Goal: Transaction & Acquisition: Download file/media

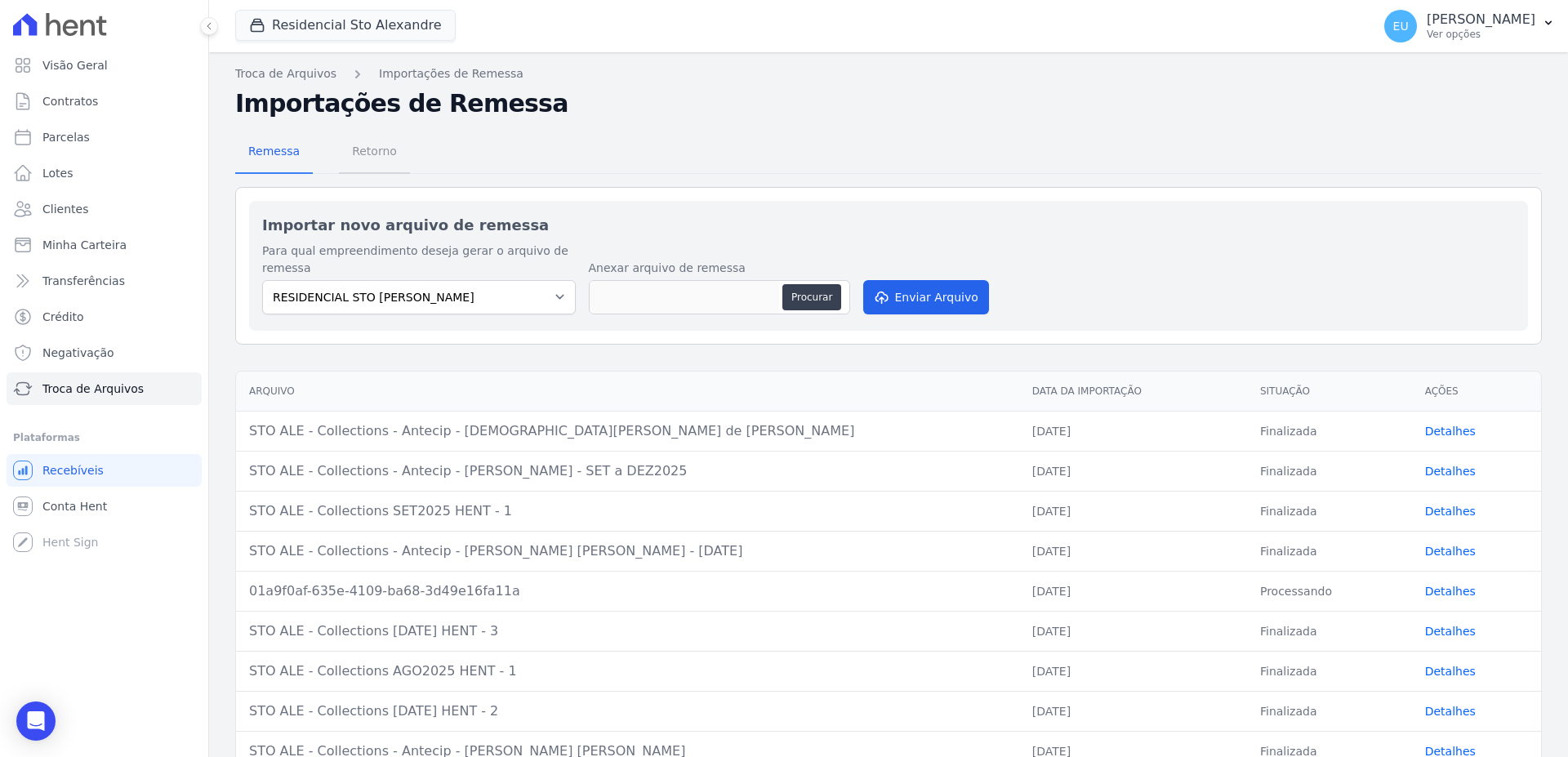
click at [360, 153] on span "Retorno" at bounding box center [374, 151] width 65 height 33
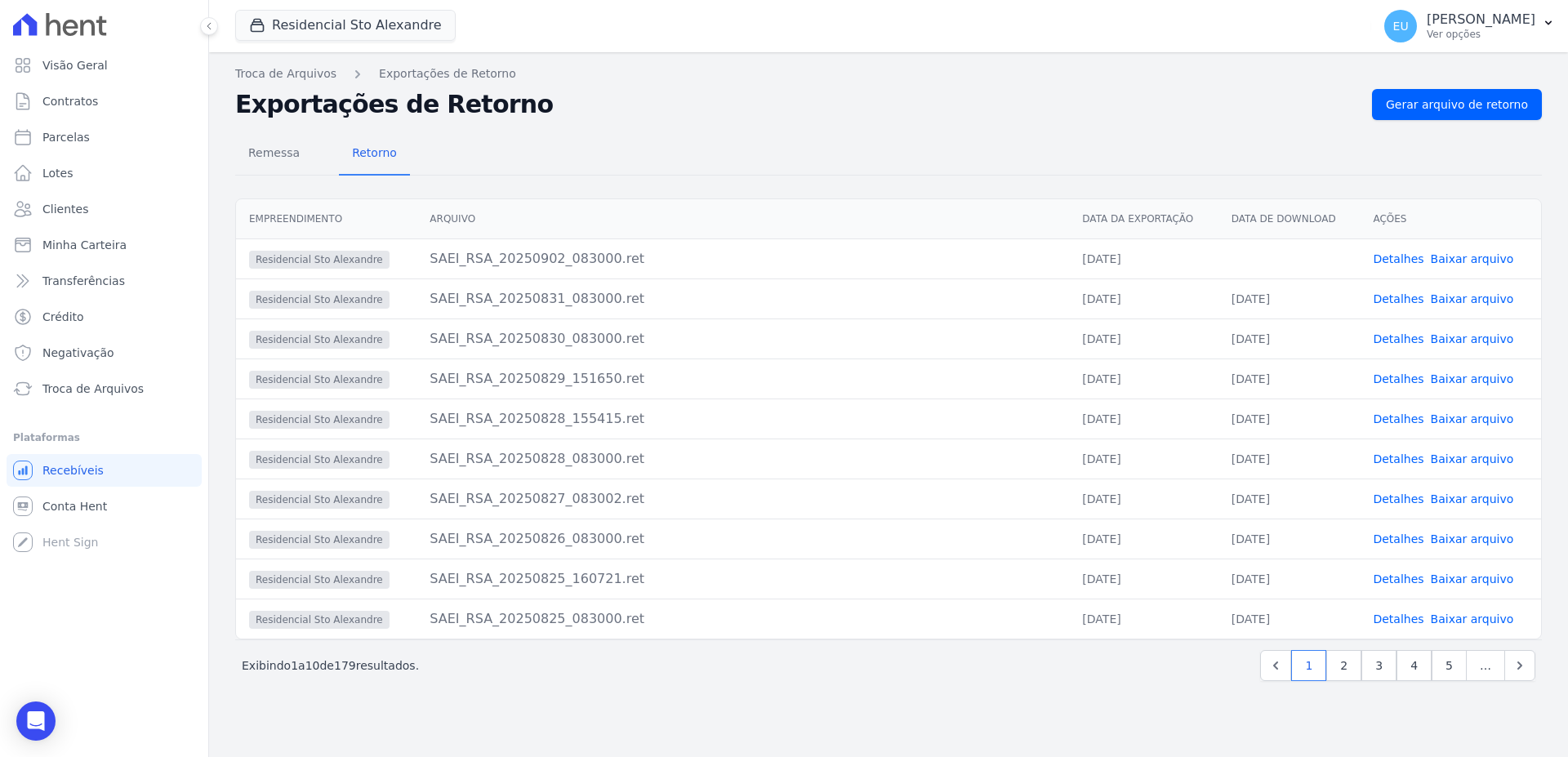
click at [1392, 259] on link "Detalhes" at bounding box center [1398, 259] width 51 height 13
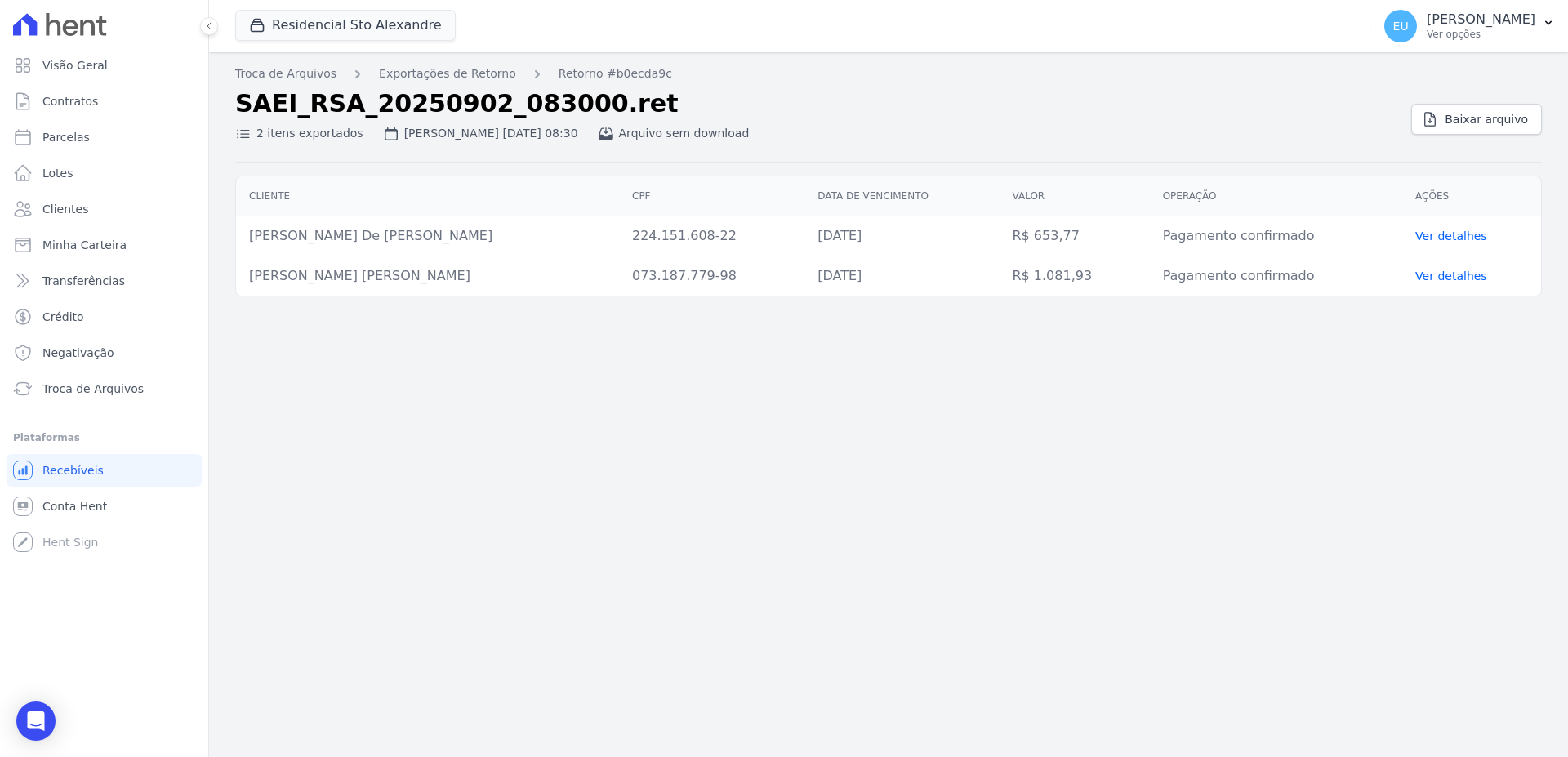
click at [1454, 232] on link "Ver detalhes" at bounding box center [1451, 236] width 72 height 13
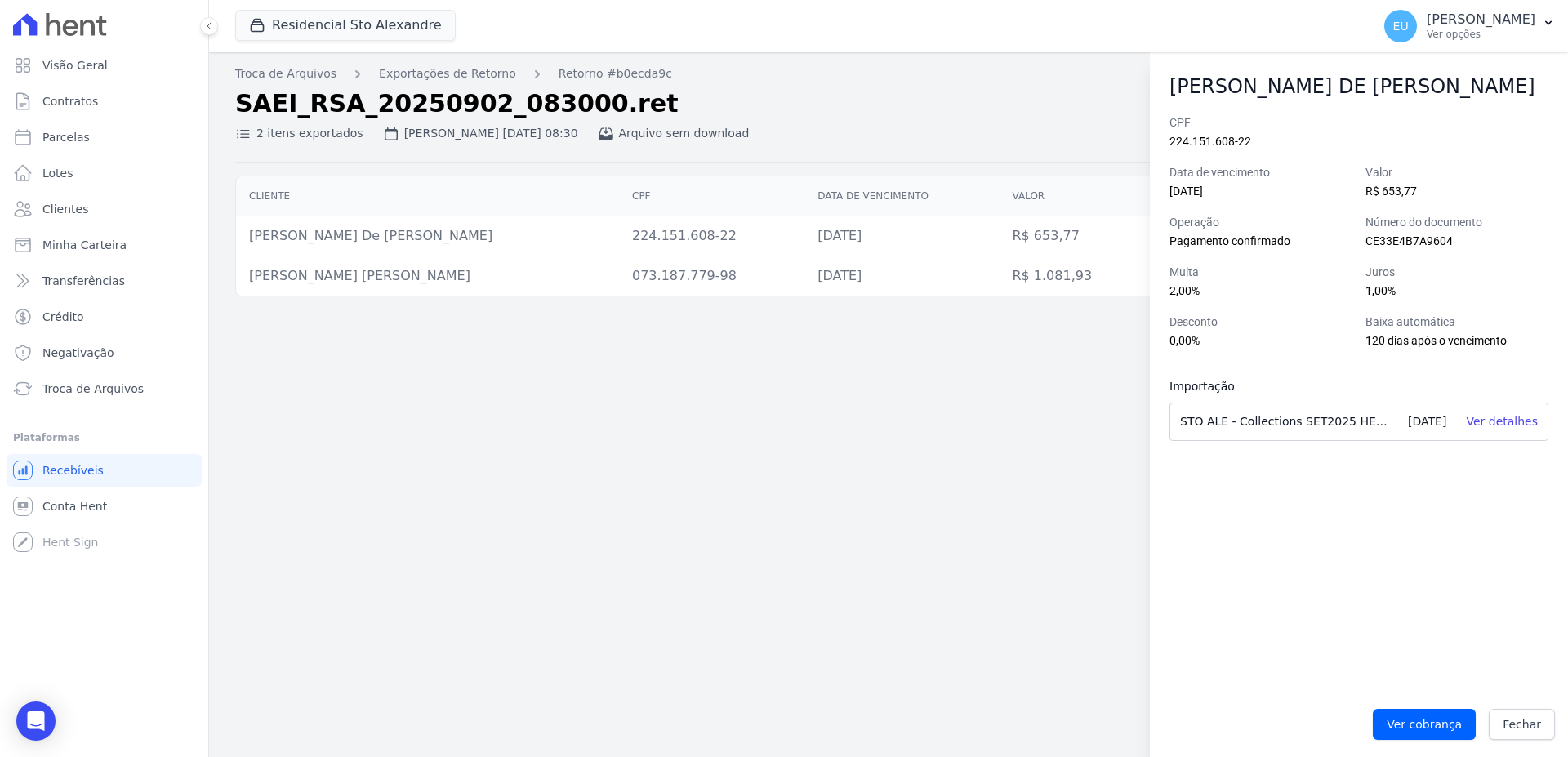
click at [927, 417] on div "Troca de Arquivos Exportações de Retorno Retorno #b0ecda9c SAEI_RSA_20250902_08…" at bounding box center [888, 404] width 1359 height 705
click at [1516, 722] on span "Fechar" at bounding box center [1521, 724] width 38 height 16
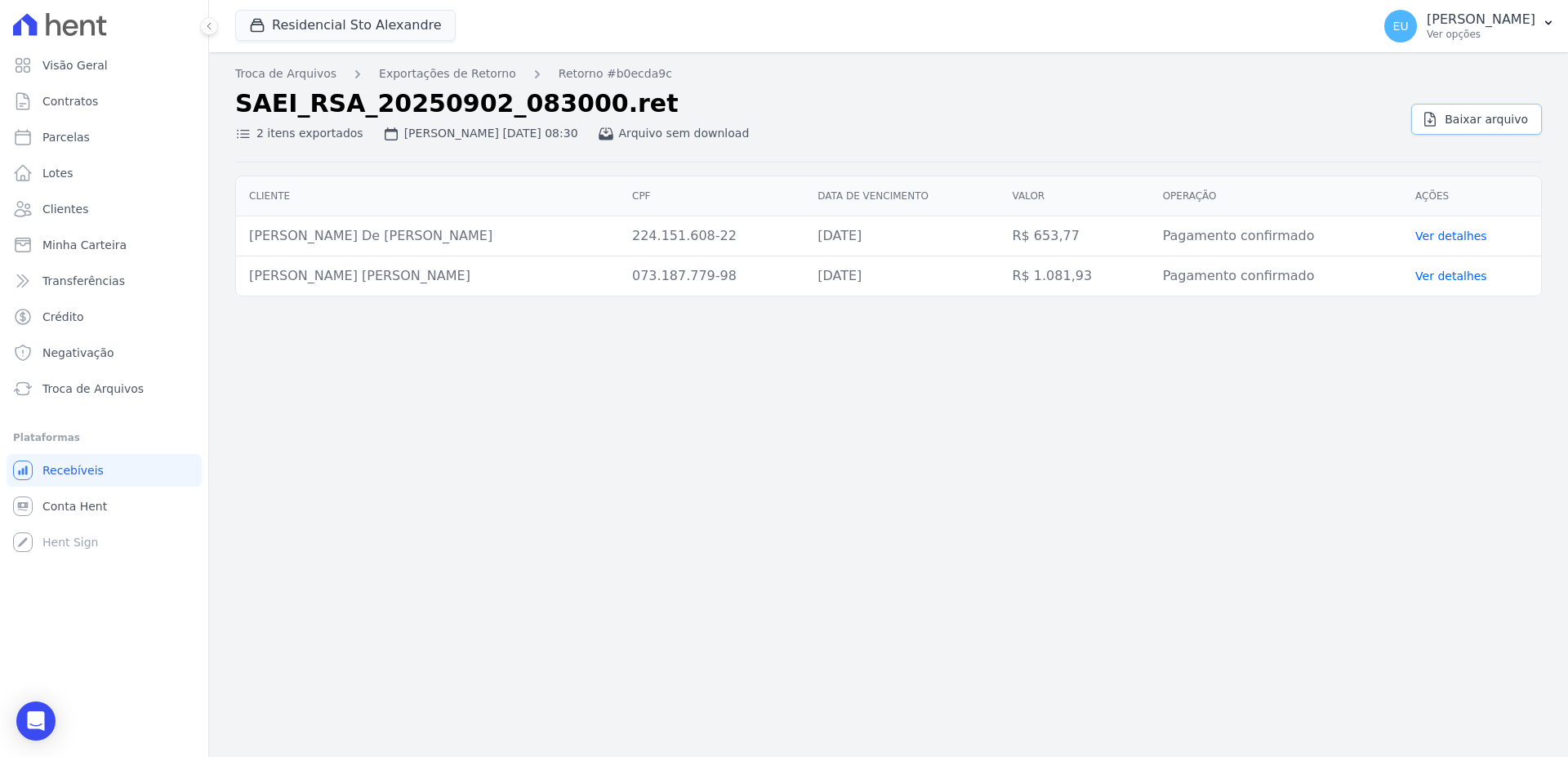
click at [1478, 119] on span "Baixar arquivo" at bounding box center [1486, 119] width 83 height 16
click at [450, 69] on link "Exportações de Retorno" at bounding box center [447, 74] width 138 height 17
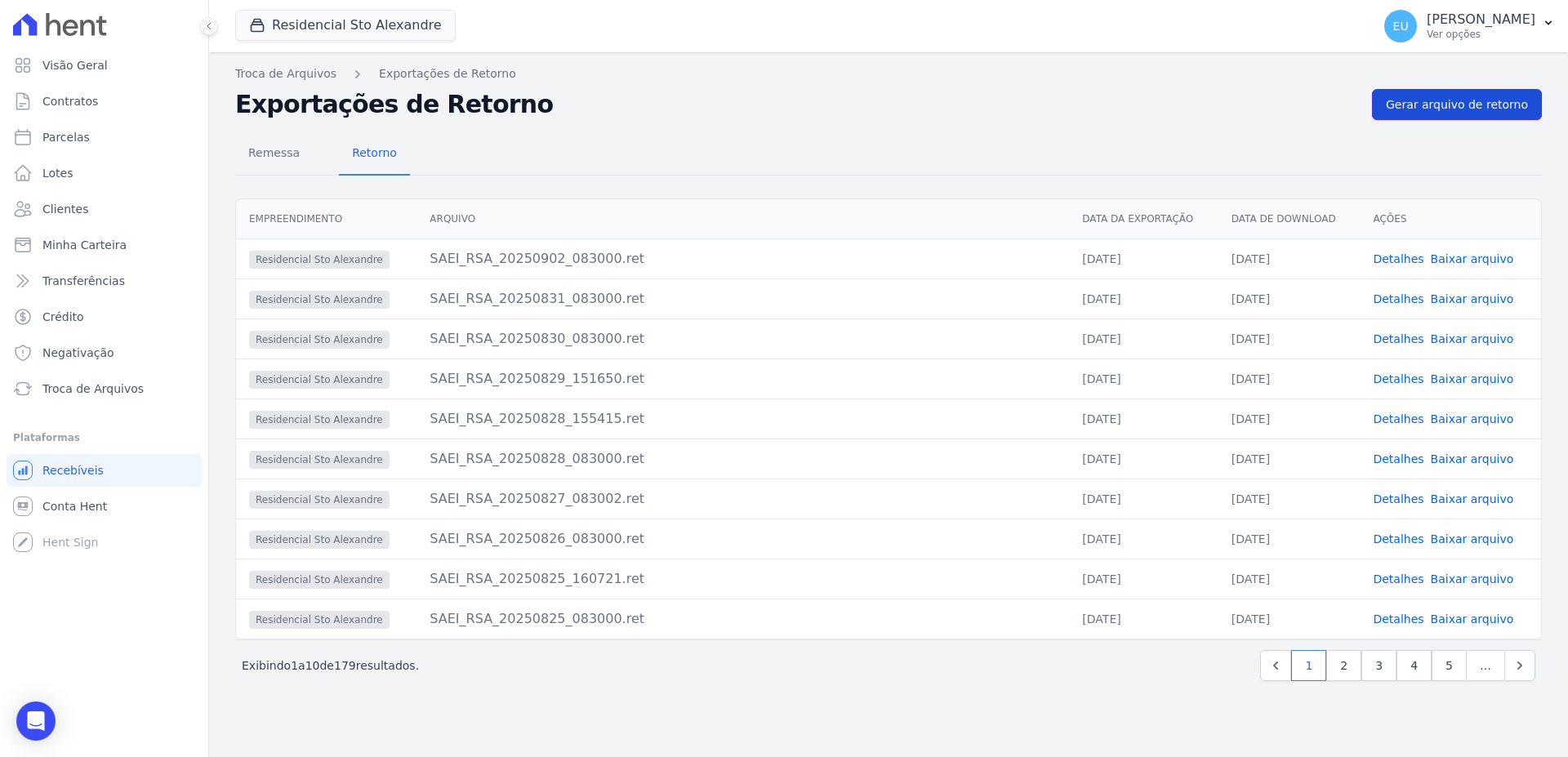
click at [1462, 102] on span "Gerar arquivo de retorno" at bounding box center [1457, 104] width 142 height 16
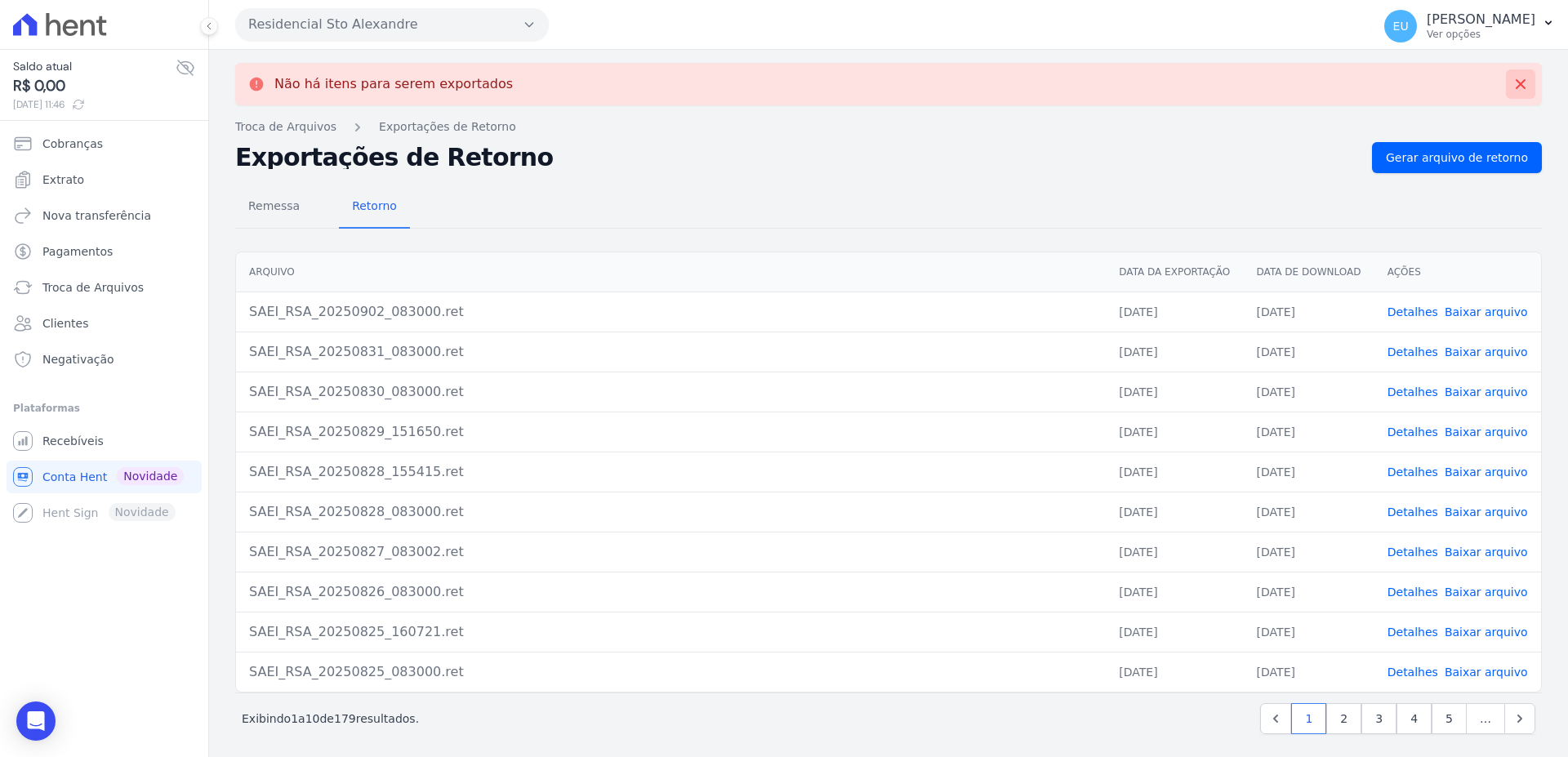
click at [1513, 83] on icon at bounding box center [1520, 83] width 16 height 16
